Goal: Transaction & Acquisition: Purchase product/service

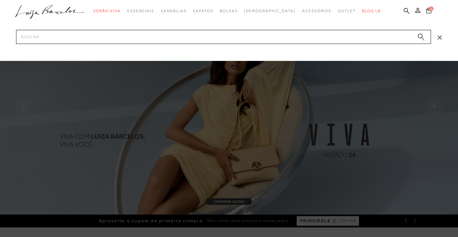
click at [252, 38] on input "Pesquisar" at bounding box center [223, 37] width 415 height 14
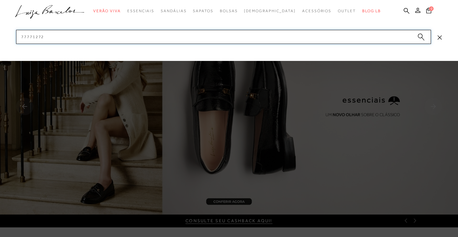
click at [58, 31] on input "77771272" at bounding box center [223, 37] width 415 height 14
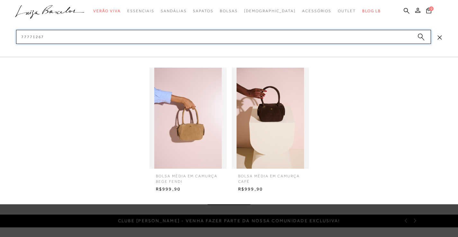
type input "77771267"
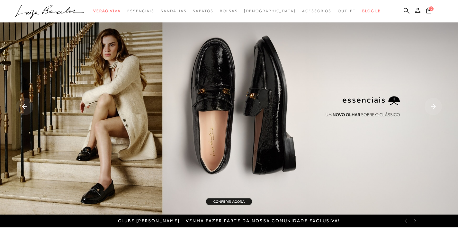
click at [408, 11] on icon at bounding box center [407, 11] width 6 height 6
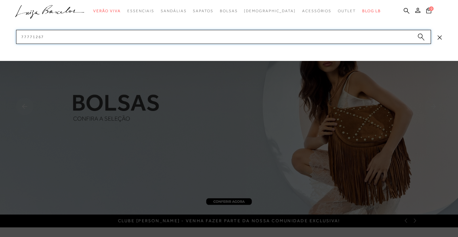
click at [45, 33] on input "77771267" at bounding box center [223, 37] width 415 height 14
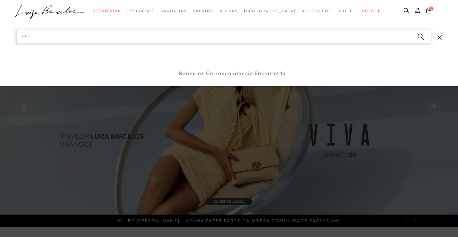
type input "7"
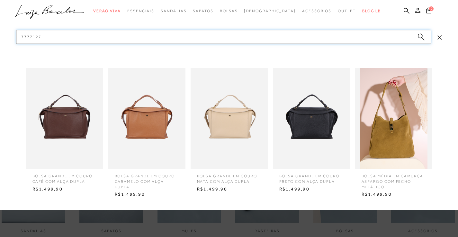
scroll to position [161, 0]
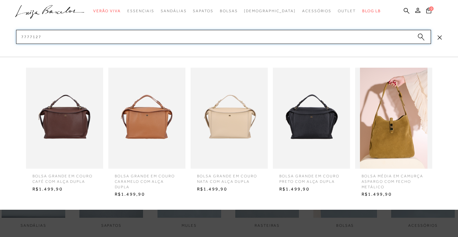
type input "7777127"
click at [145, 139] on img at bounding box center [146, 118] width 77 height 101
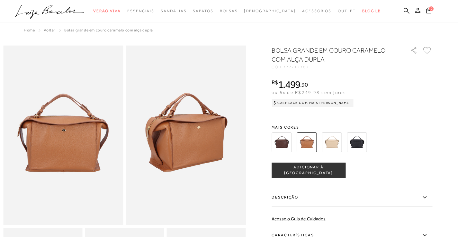
click at [407, 13] on icon at bounding box center [407, 11] width 6 height 6
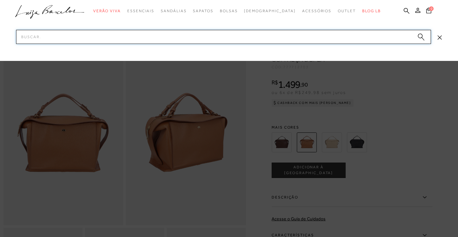
click at [334, 36] on input "Pesquisar" at bounding box center [223, 37] width 415 height 14
click at [61, 39] on input "77770822" at bounding box center [223, 37] width 415 height 14
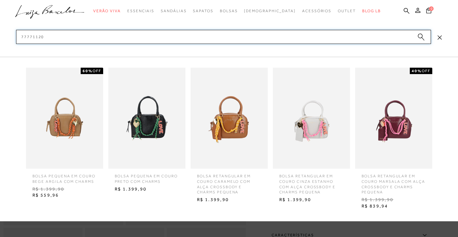
type input "77771120"
